Goal: Navigation & Orientation: Find specific page/section

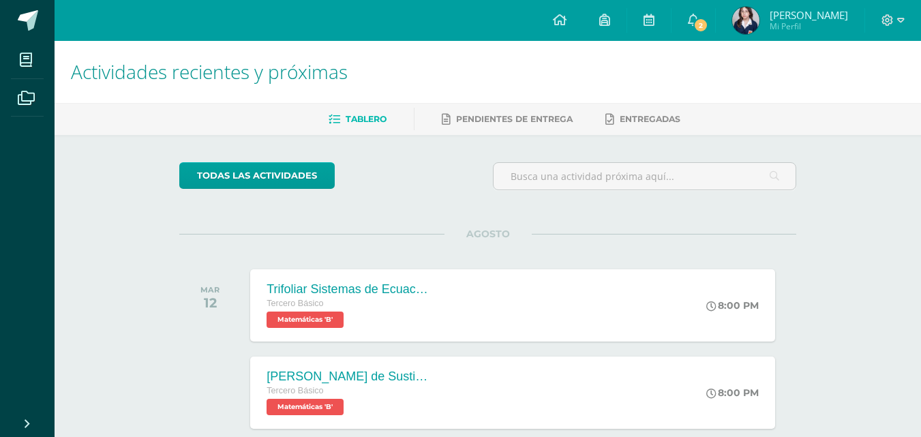
click at [528, 132] on div "Tablero Pendientes de entrega Entregadas" at bounding box center [504, 119] width 899 height 32
click at [552, 119] on span "Pendientes de entrega" at bounding box center [514, 119] width 117 height 10
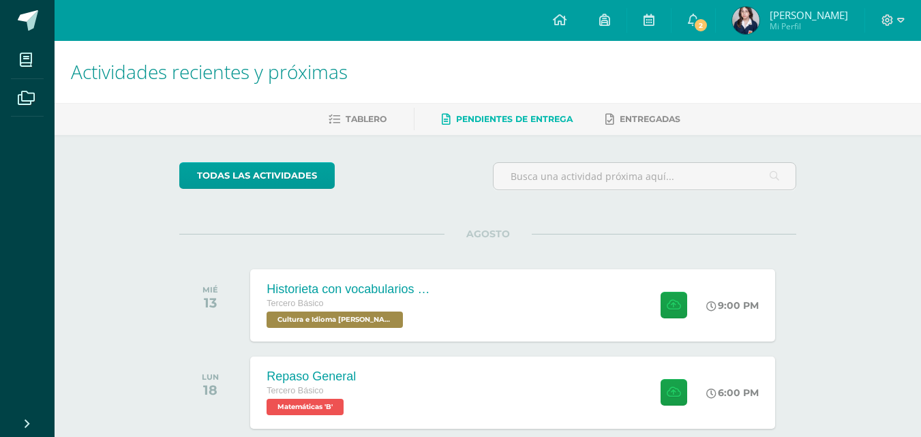
drag, startPoint x: 0, startPoint y: 0, endPoint x: 930, endPoint y: 145, distance: 941.2
click at [921, 145] on html "Mis cursos Archivos Cerrar panel Asesoría Tercero Básico "B" Ciencias Naturales…" at bounding box center [460, 253] width 921 height 507
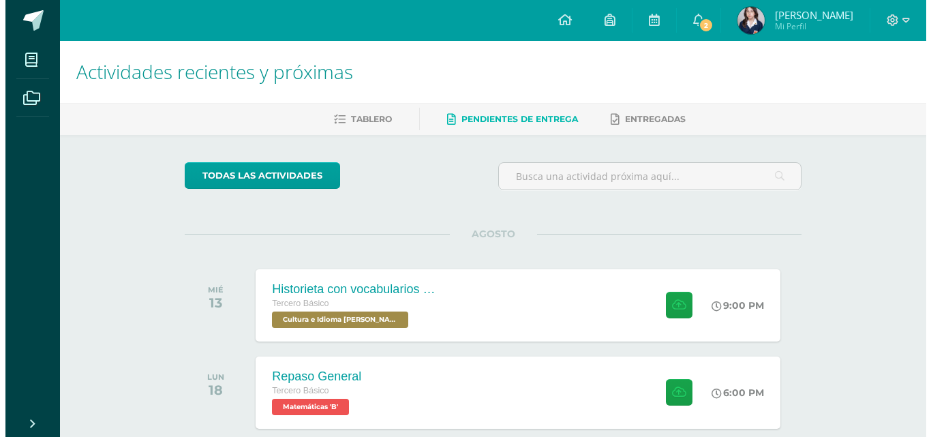
scroll to position [70, 0]
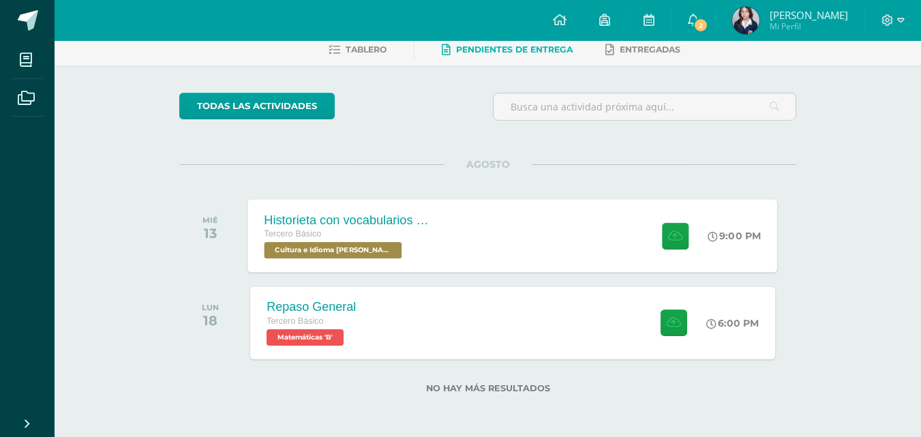
click at [395, 237] on div "Tercero Básico" at bounding box center [347, 234] width 165 height 15
